Goal: Book appointment/travel/reservation

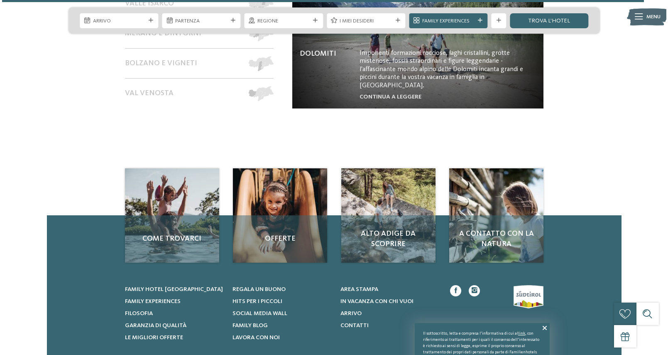
scroll to position [3310, 0]
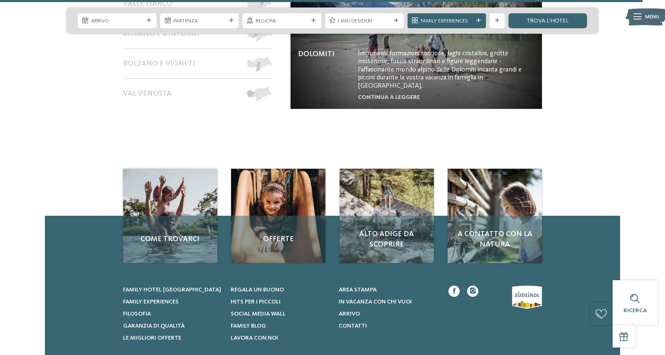
click at [646, 24] on div "Menu" at bounding box center [652, 16] width 14 height 19
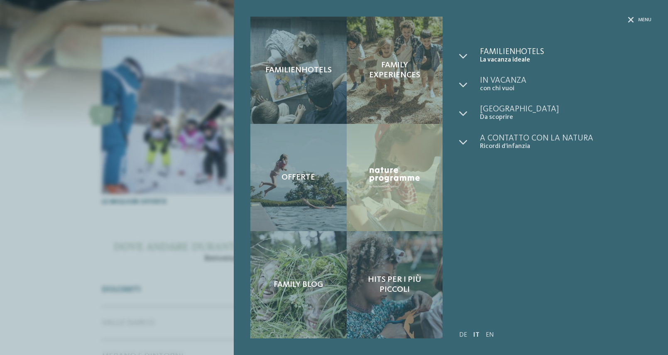
click at [511, 60] on span "La vacanza ideale" at bounding box center [566, 60] width 172 height 8
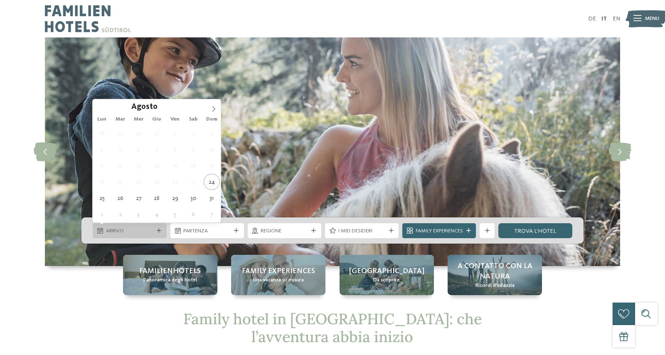
click at [141, 236] on div "Arrivo" at bounding box center [130, 230] width 74 height 15
click at [213, 107] on icon at bounding box center [214, 109] width 6 height 6
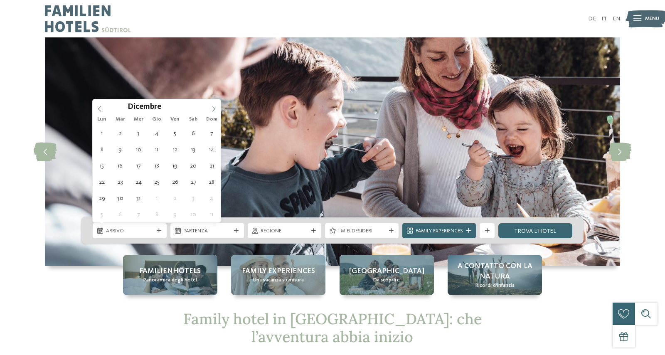
type input "****"
click at [213, 107] on icon at bounding box center [214, 109] width 6 height 6
type div "24.01.2026"
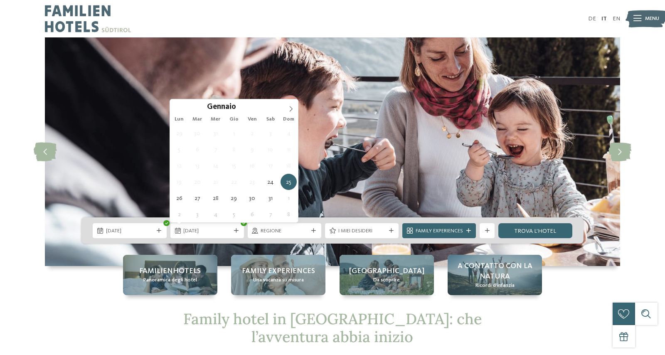
type input "****"
type div "31.01.2026"
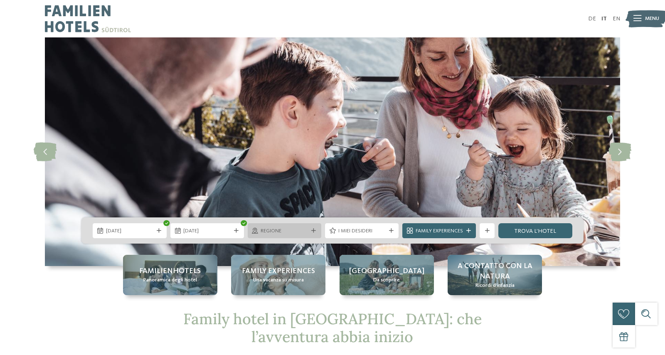
click at [313, 234] on div "Regione" at bounding box center [285, 230] width 74 height 15
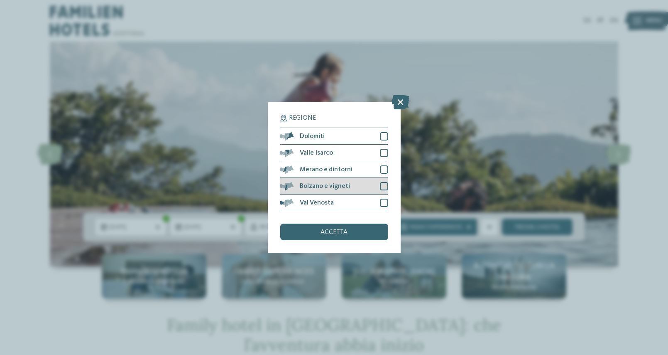
click at [350, 178] on div "Bolzano e vigneti" at bounding box center [334, 186] width 108 height 17
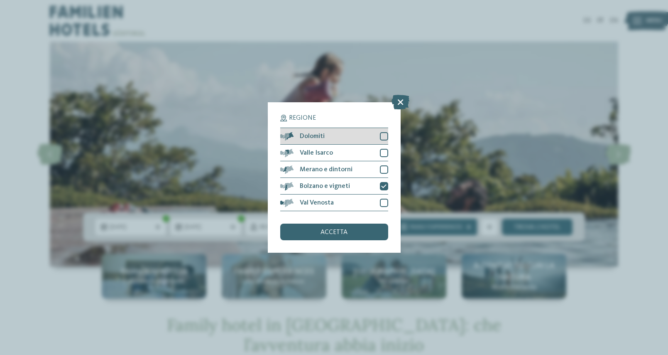
click at [353, 128] on div "Dolomiti" at bounding box center [334, 136] width 108 height 17
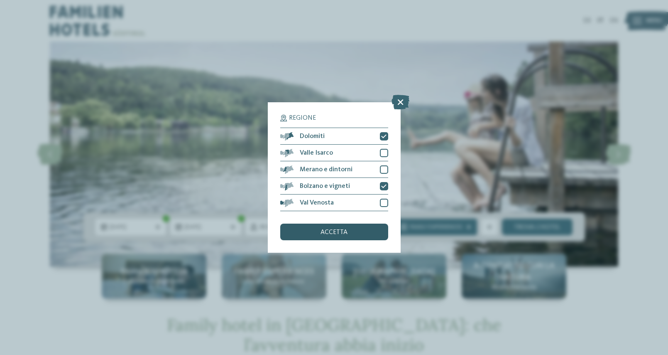
click at [366, 223] on div "accetta" at bounding box center [334, 231] width 108 height 17
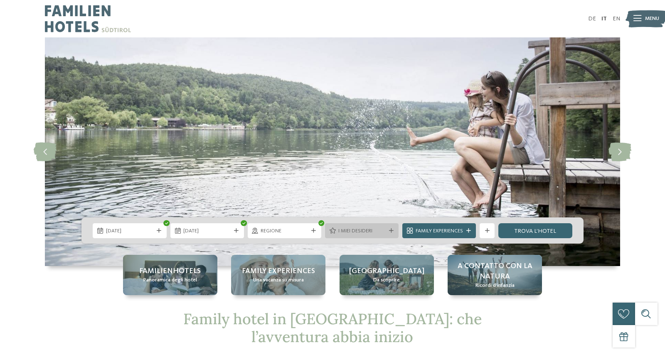
click at [357, 232] on span "I miei desideri" at bounding box center [361, 230] width 47 height 7
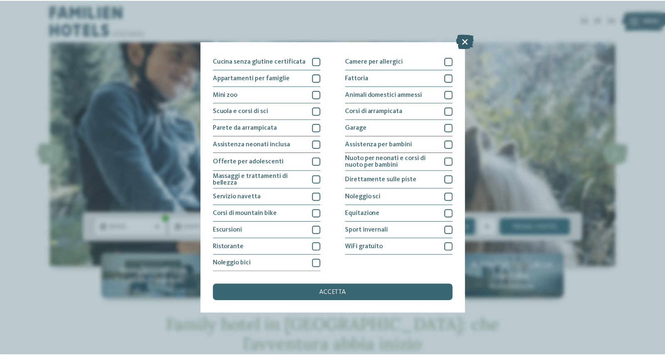
scroll to position [165, 0]
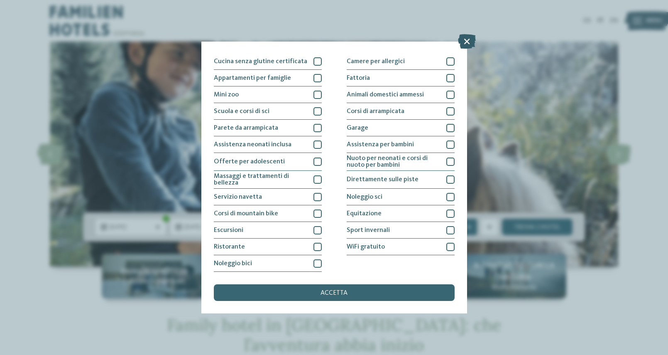
click at [470, 40] on icon at bounding box center [467, 41] width 18 height 15
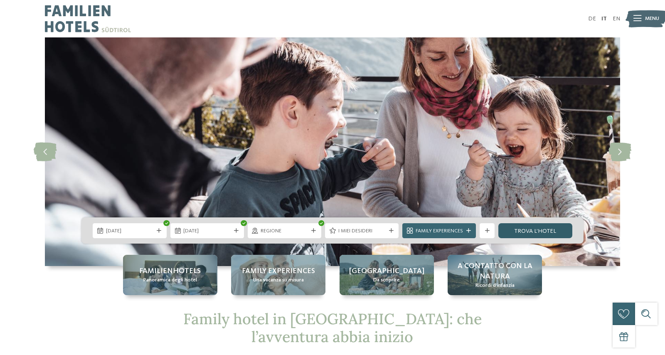
click at [538, 229] on link "trova l’hotel" at bounding box center [535, 230] width 74 height 15
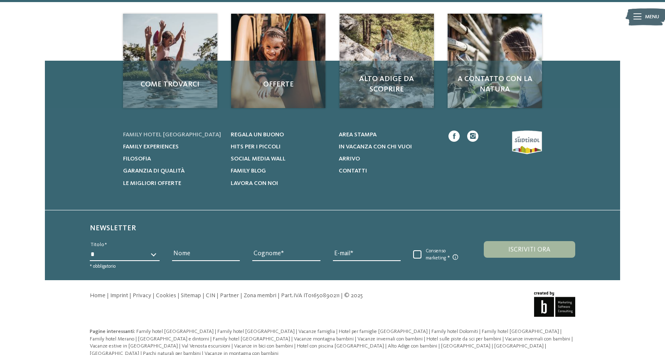
scroll to position [1082, 0]
